Goal: Information Seeking & Learning: Check status

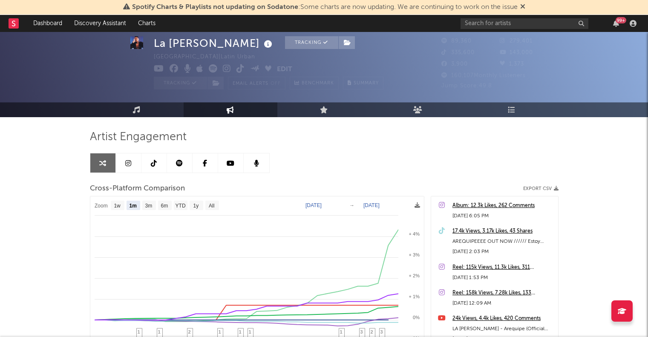
select select "1m"
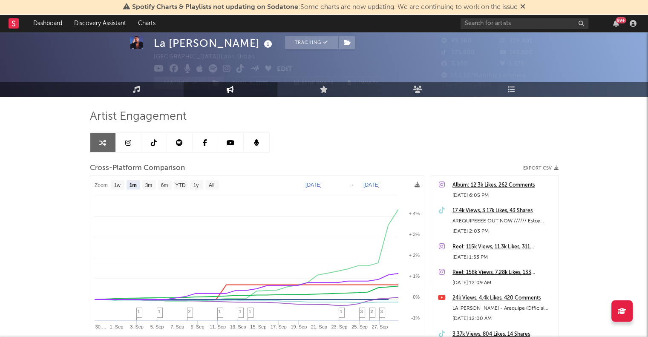
click at [14, 29] on link at bounding box center [14, 23] width 10 height 17
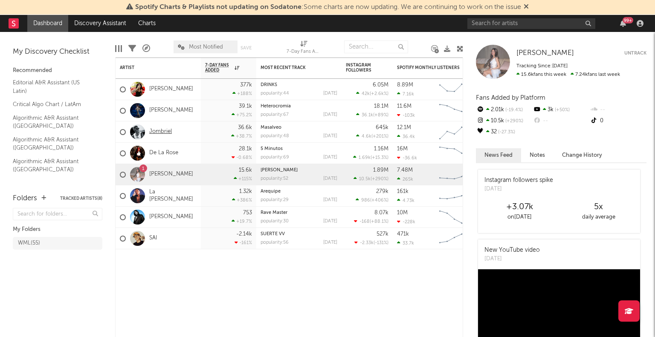
click at [159, 131] on link "Jombriel" at bounding box center [160, 131] width 23 height 7
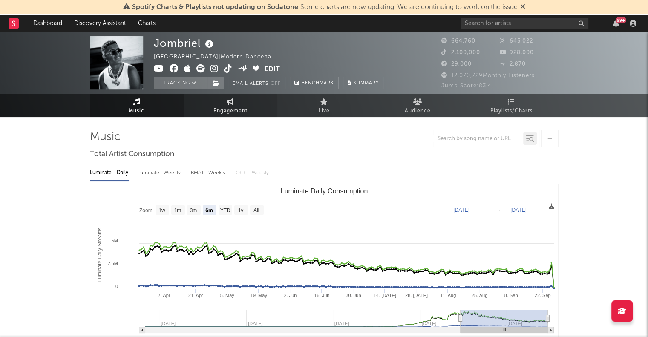
click at [221, 113] on span "Engagement" at bounding box center [231, 111] width 34 height 10
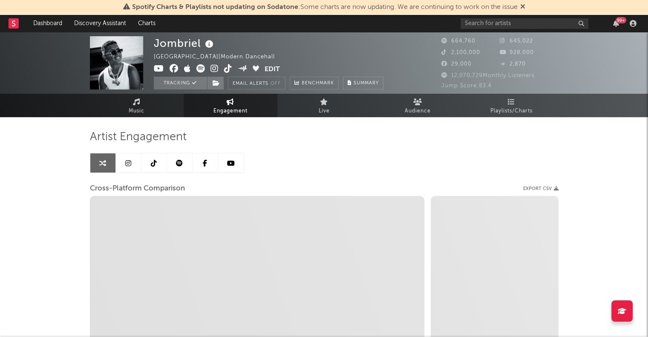
select select "1w"
click at [223, 103] on link "Engagement" at bounding box center [231, 105] width 94 height 23
select select "1m"
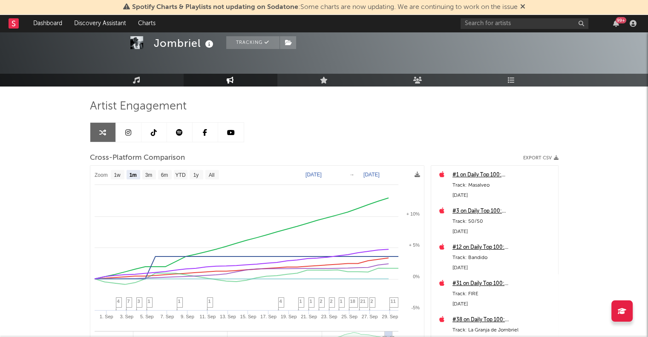
scroll to position [37, 0]
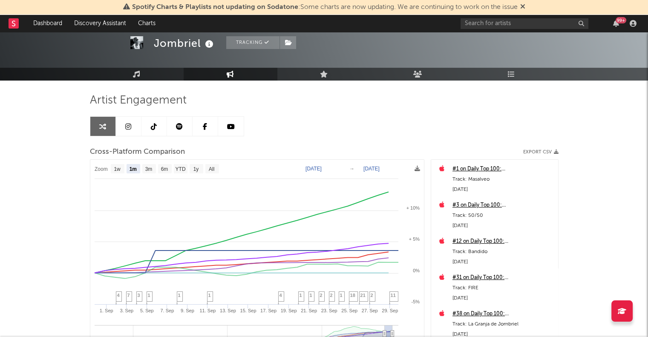
click at [467, 168] on div "#1 on Daily Top 100: [GEOGRAPHIC_DATA]" at bounding box center [503, 169] width 101 height 10
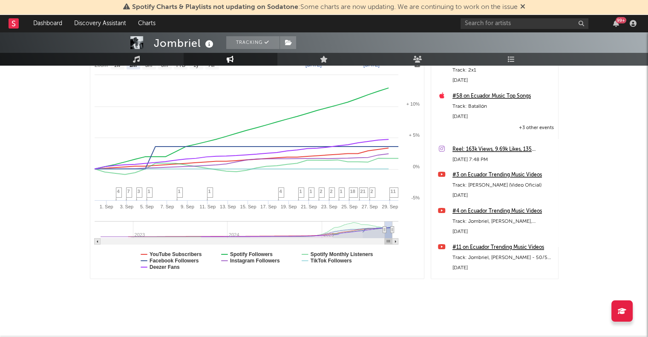
scroll to position [892, 0]
click at [466, 295] on div "Artist Engagement Cross-Platform Comparison Export CSV Zoom 1w 1m 3m 6m YTD 1y …" at bounding box center [324, 145] width 469 height 337
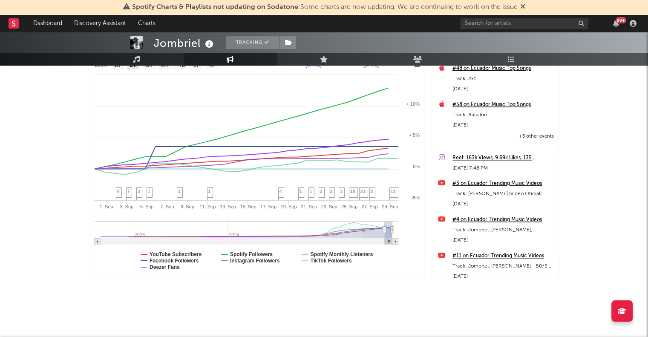
scroll to position [809, 0]
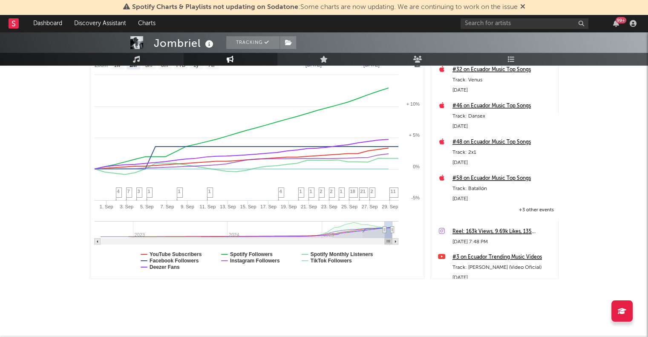
drag, startPoint x: 485, startPoint y: 248, endPoint x: 523, endPoint y: 301, distance: 65.1
click at [523, 301] on div "Artist Engagement Cross-Platform Comparison Export CSV Zoom 1w 1m 3m 6m YTD 1y …" at bounding box center [324, 145] width 469 height 337
